Goal: Task Accomplishment & Management: Use online tool/utility

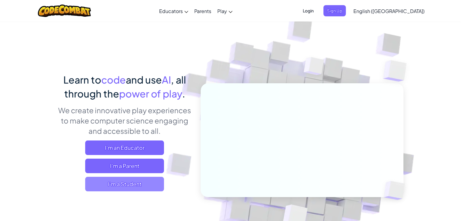
click at [139, 187] on span "I'm a Student" at bounding box center [124, 184] width 79 height 15
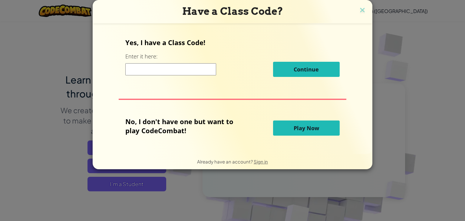
click at [189, 71] on input at bounding box center [170, 69] width 91 height 12
click at [297, 121] on button "Play Now" at bounding box center [306, 128] width 67 height 15
click at [299, 127] on span "Play Now" at bounding box center [306, 127] width 25 height 7
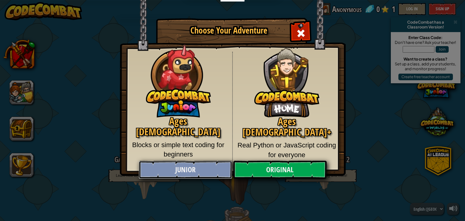
click at [221, 171] on link "Junior" at bounding box center [185, 170] width 93 height 18
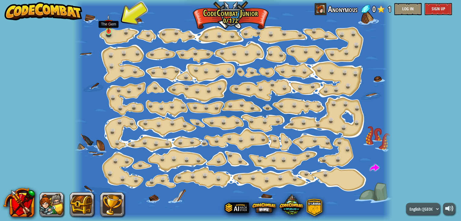
click at [105, 32] on div at bounding box center [108, 31] width 6 height 7
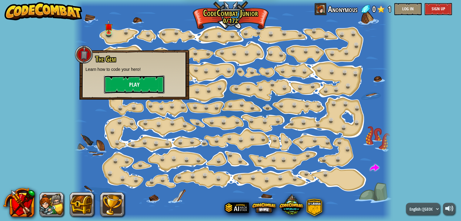
click at [138, 79] on button "Play" at bounding box center [134, 84] width 61 height 18
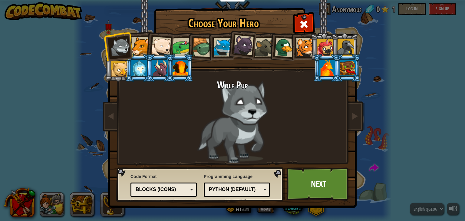
click at [144, 65] on div at bounding box center [139, 68] width 16 height 16
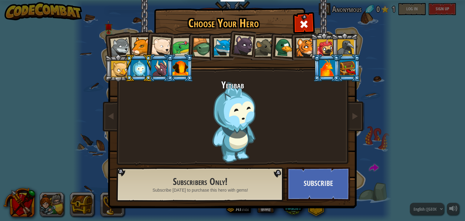
click at [325, 66] on div at bounding box center [327, 68] width 16 height 16
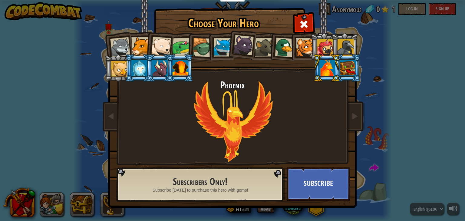
click at [141, 45] on div at bounding box center [140, 46] width 18 height 18
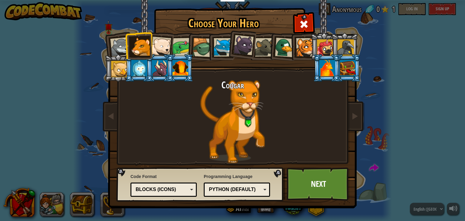
click at [230, 195] on div "Python (Default) JavaScript Lua C++ Java (Experimental) Python (Default)" at bounding box center [237, 190] width 66 height 14
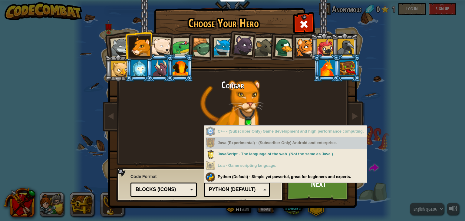
click at [245, 142] on div "Java (Experimental) - (Subscriber Only) Android and enterprise." at bounding box center [286, 143] width 161 height 12
click at [254, 143] on div "Java (Experimental) - (Subscriber Only) Android and enterprise." at bounding box center [286, 143] width 161 height 12
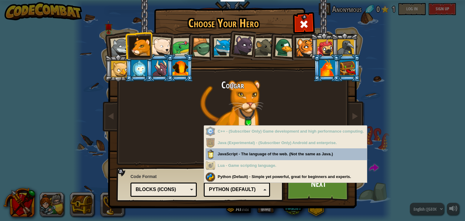
drag, startPoint x: 254, startPoint y: 143, endPoint x: 253, endPoint y: 155, distance: 11.9
click at [253, 155] on div "C++ - (Subscriber Only) Game development and high performance computing. Java (…" at bounding box center [286, 154] width 161 height 57
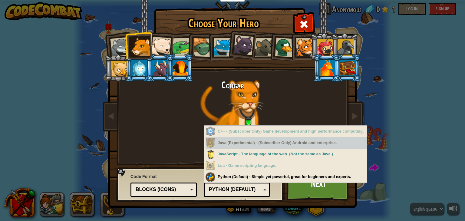
click at [241, 142] on div "Java (Experimental) - (Subscriber Only) Android and enterprise." at bounding box center [286, 143] width 161 height 12
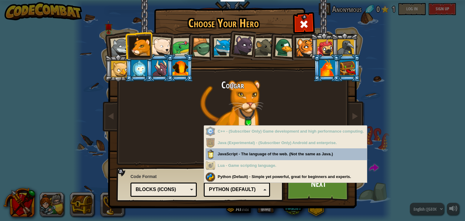
click at [178, 190] on div "Blocks (Icons)" at bounding box center [162, 189] width 52 height 7
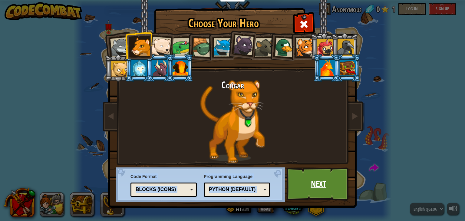
drag, startPoint x: 284, startPoint y: 98, endPoint x: 311, endPoint y: 179, distance: 85.9
click at [311, 10] on div "Choose Your Hero 0 Wolf Pup Cougar Polar Bear Cub Frog Turtle Blue Fox Panther …" at bounding box center [232, 9] width 248 height 1
click at [311, 179] on link "Next" at bounding box center [318, 183] width 63 height 33
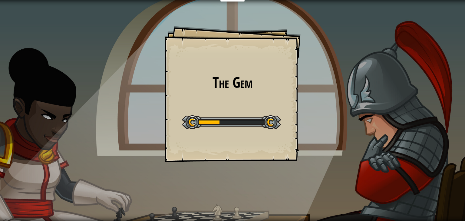
click at [392, 29] on div "The Gem Goals Start Level Error loading from server. Try refreshing the page. Y…" at bounding box center [232, 110] width 465 height 221
click at [296, 75] on div "The Gem Goals Start Level Error loading from server. Try refreshing the page. Y…" at bounding box center [232, 94] width 136 height 136
drag, startPoint x: 296, startPoint y: 75, endPoint x: 391, endPoint y: -15, distance: 131.5
click at [391, 0] on html "Educators Create Free Account School & District Solutions Teacher Toolkit Previ…" at bounding box center [232, 0] width 465 height 0
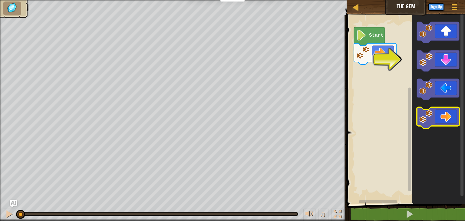
click at [445, 118] on icon "Blockly Workspace" at bounding box center [438, 117] width 42 height 21
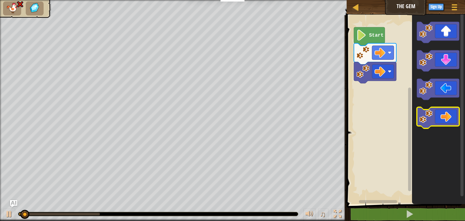
click at [445, 118] on icon "Blockly Workspace" at bounding box center [438, 117] width 42 height 21
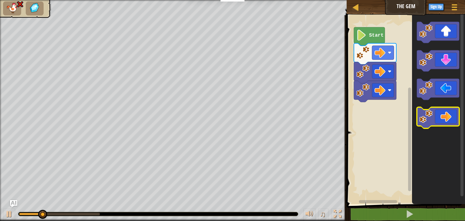
click at [445, 118] on icon "Blockly Workspace" at bounding box center [438, 117] width 42 height 21
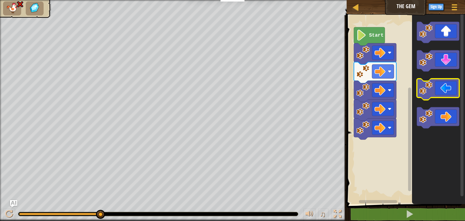
click at [448, 84] on icon "Blockly Workspace" at bounding box center [438, 89] width 42 height 21
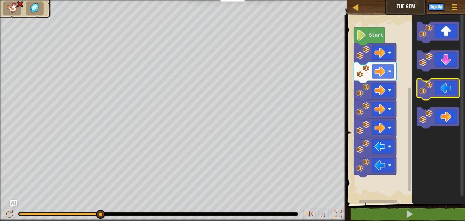
click at [448, 84] on icon "Blockly Workspace" at bounding box center [438, 89] width 42 height 21
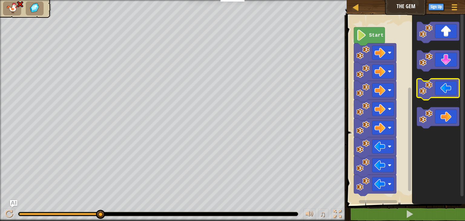
click at [448, 84] on icon "Blockly Workspace" at bounding box center [438, 89] width 42 height 21
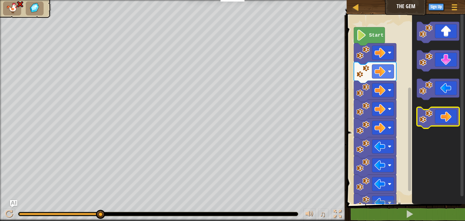
click at [448, 111] on icon "Blockly Workspace" at bounding box center [438, 117] width 42 height 21
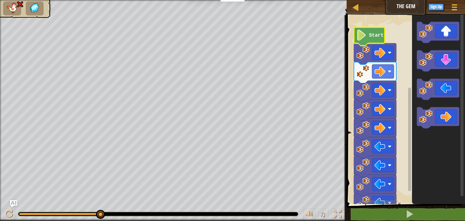
click at [378, 37] on text "Start" at bounding box center [376, 35] width 15 height 5
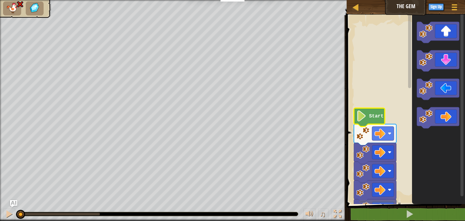
click at [382, 115] on text "Start" at bounding box center [376, 116] width 15 height 5
click at [375, 115] on text "Start" at bounding box center [376, 116] width 15 height 5
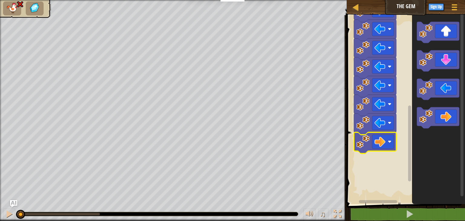
click at [390, 167] on rect "Blockly Workspace" at bounding box center [405, 108] width 120 height 192
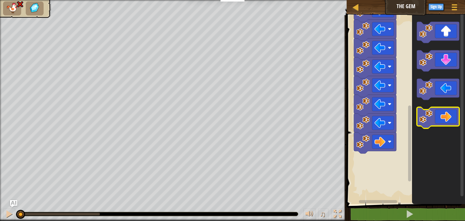
click at [440, 119] on icon "Blockly Workspace" at bounding box center [438, 117] width 42 height 21
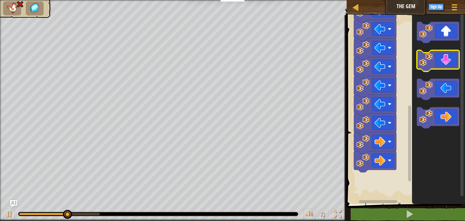
click at [448, 70] on rect "Blockly Workspace" at bounding box center [438, 60] width 42 height 21
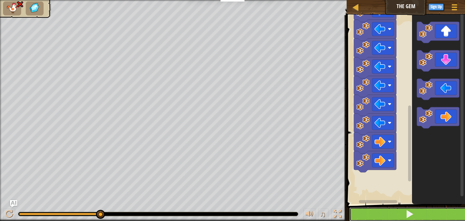
click at [403, 218] on button at bounding box center [409, 214] width 120 height 14
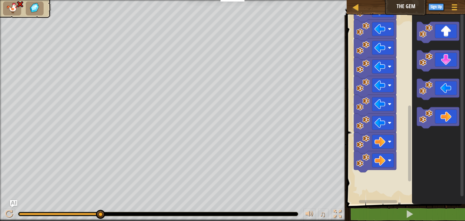
click at [22, 10] on ul at bounding box center [25, 9] width 45 height 14
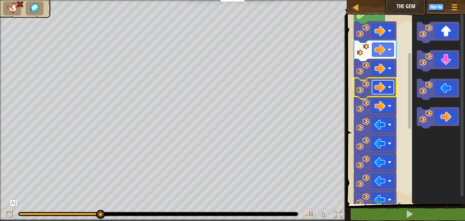
click at [383, 83] on image "Blockly Workspace" at bounding box center [380, 87] width 11 height 11
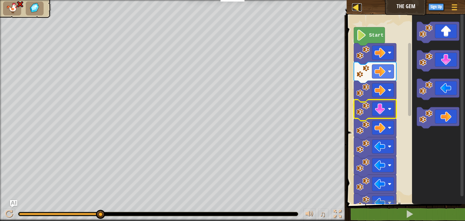
click at [361, 6] on link "Map" at bounding box center [360, 7] width 3 height 8
